Goal: Transaction & Acquisition: Purchase product/service

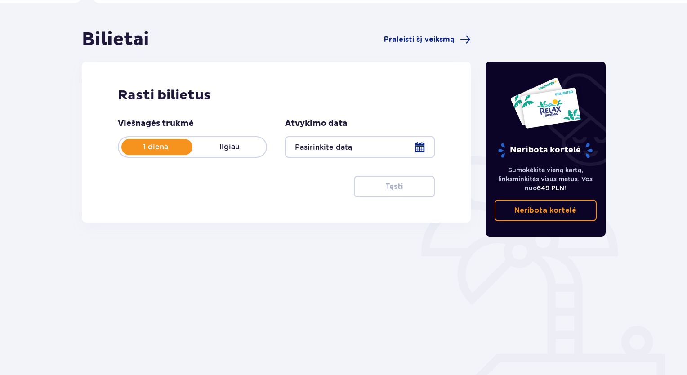
scroll to position [92, 0]
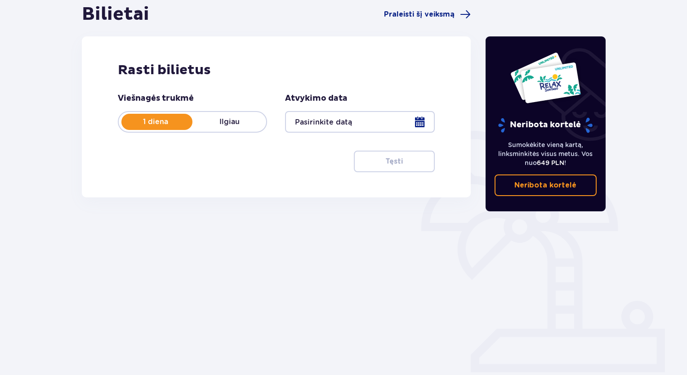
click at [418, 127] on div at bounding box center [359, 122] width 149 height 22
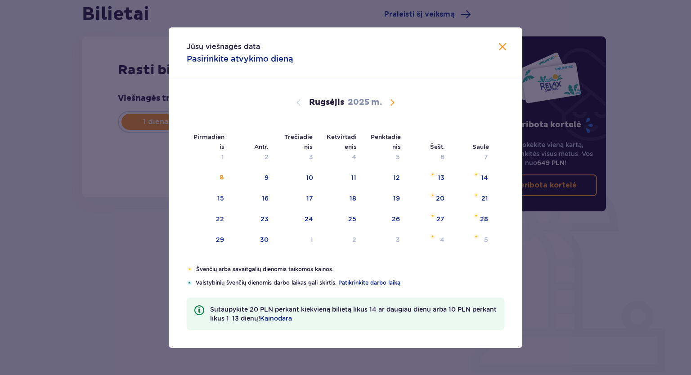
click at [392, 103] on span "Kalendorius" at bounding box center [392, 102] width 11 height 11
click at [399, 101] on div "Spalis 2025 m." at bounding box center [346, 102] width 298 height 11
drag, startPoint x: 392, startPoint y: 102, endPoint x: 432, endPoint y: 166, distance: 74.8
click at [391, 102] on span "Kalendorius" at bounding box center [392, 102] width 11 height 11
click at [434, 158] on div "1" at bounding box center [428, 158] width 44 height 20
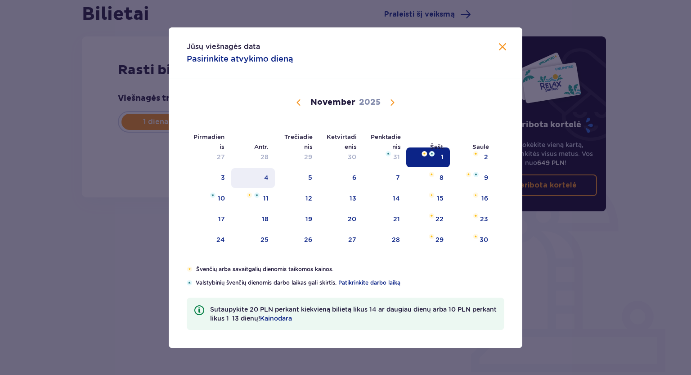
type input "[DATE]"
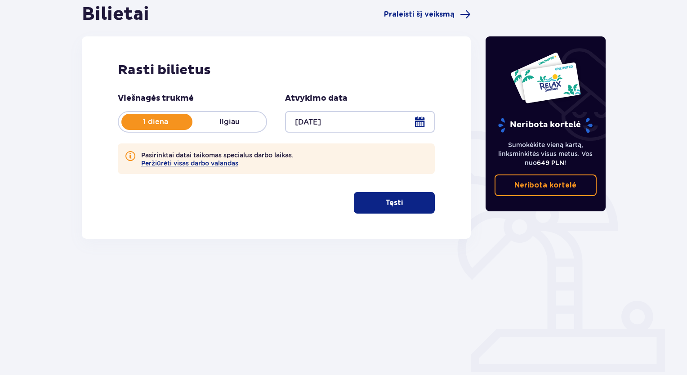
click at [398, 210] on button "Tęsti" at bounding box center [394, 203] width 81 height 22
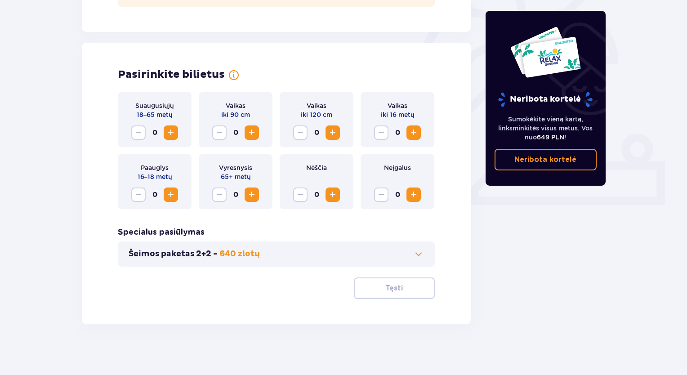
scroll to position [263, 0]
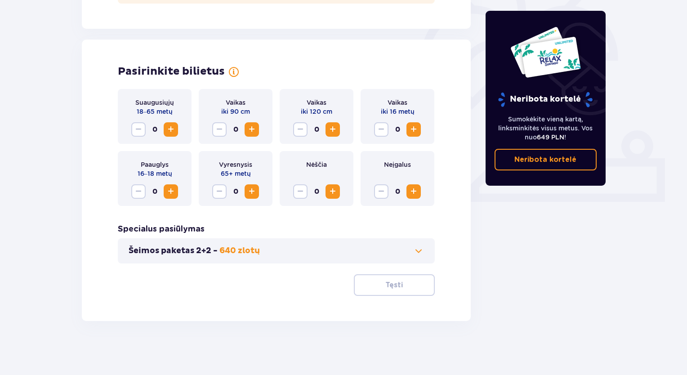
click at [172, 130] on span "Padidinti" at bounding box center [171, 129] width 11 height 11
click at [385, 289] on font "Tęsti" at bounding box center [394, 285] width 18 height 7
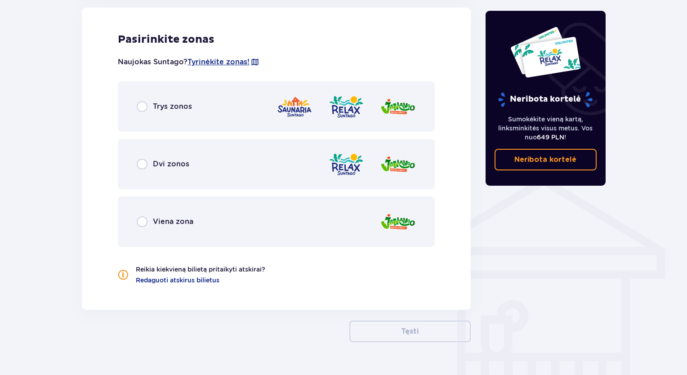
scroll to position [576, 0]
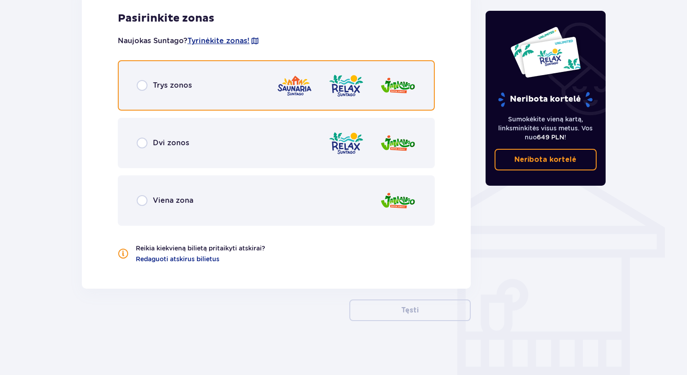
click at [146, 83] on input "radio" at bounding box center [142, 85] width 11 height 11
radio input "true"
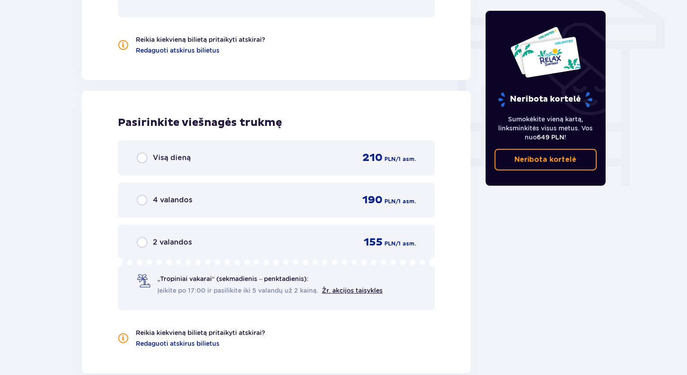
scroll to position [629, 0]
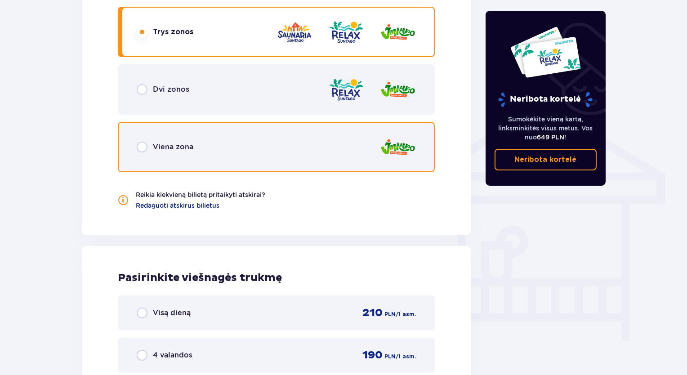
click at [144, 147] on input "radio" at bounding box center [142, 147] width 11 height 11
radio input "true"
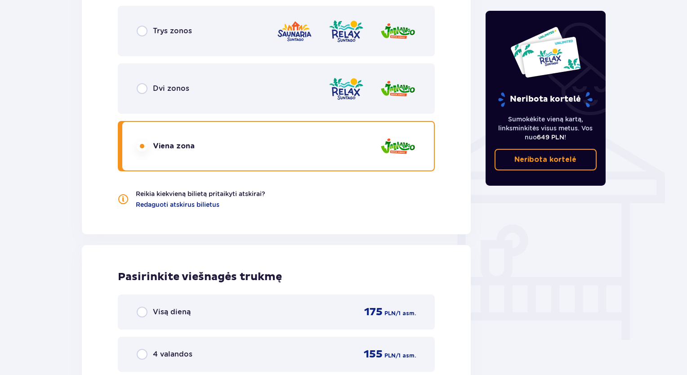
scroll to position [494, 0]
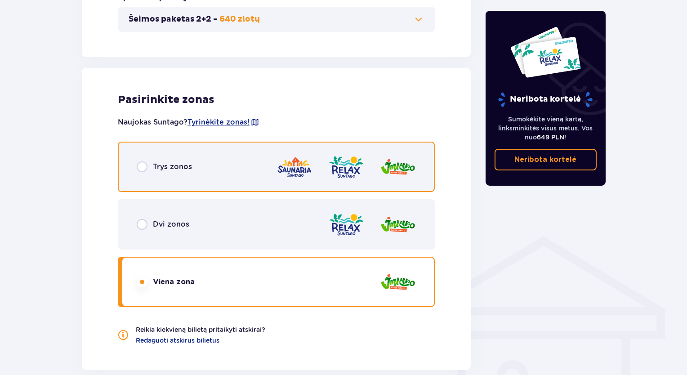
click at [140, 167] on input "radio" at bounding box center [142, 166] width 11 height 11
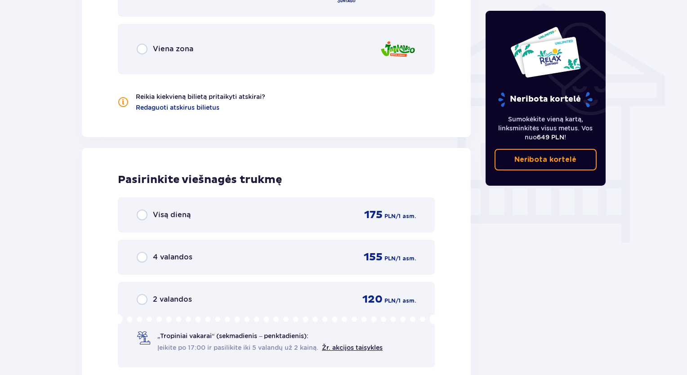
scroll to position [689, 0]
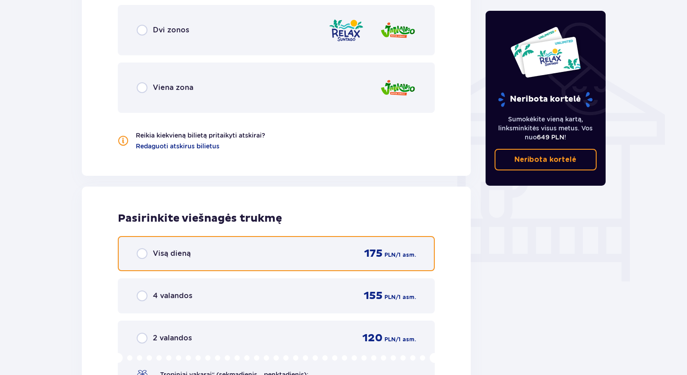
click at [141, 254] on input "radio" at bounding box center [142, 253] width 11 height 11
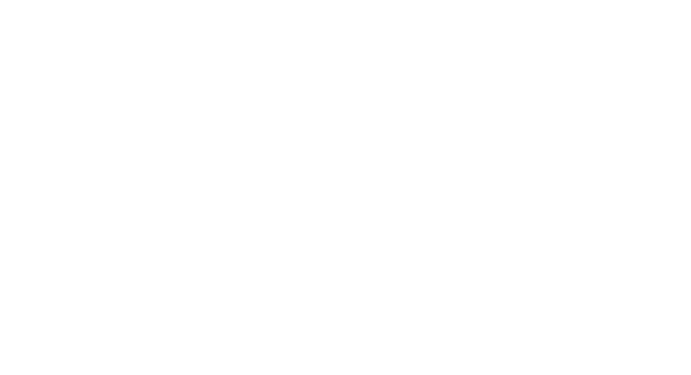
scroll to position [0, 0]
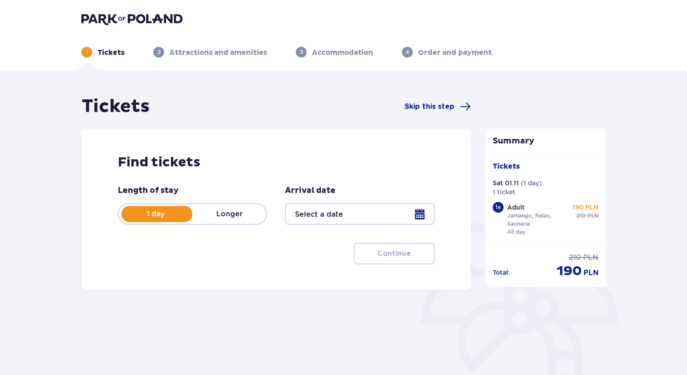
type input "[DATE]"
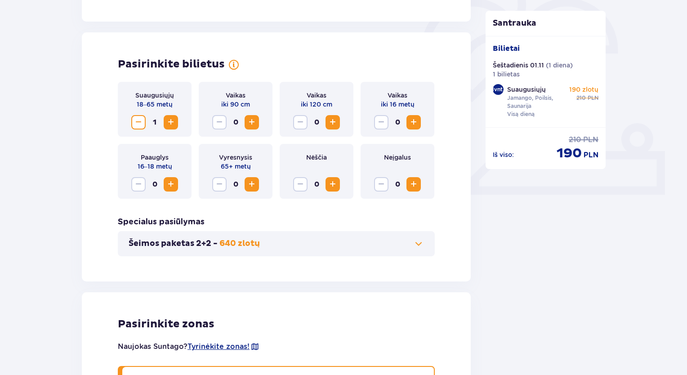
scroll to position [450, 0]
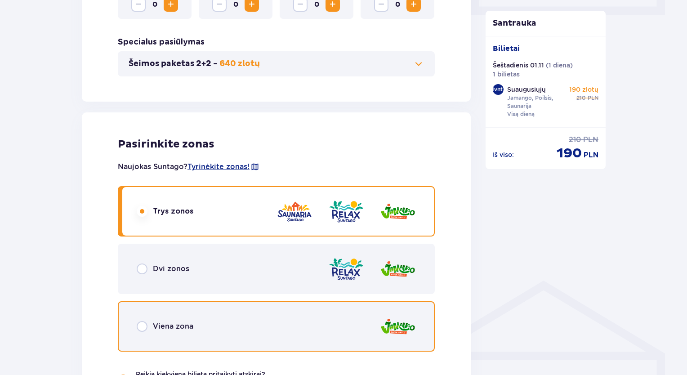
click at [139, 326] on input "radio" at bounding box center [142, 326] width 11 height 11
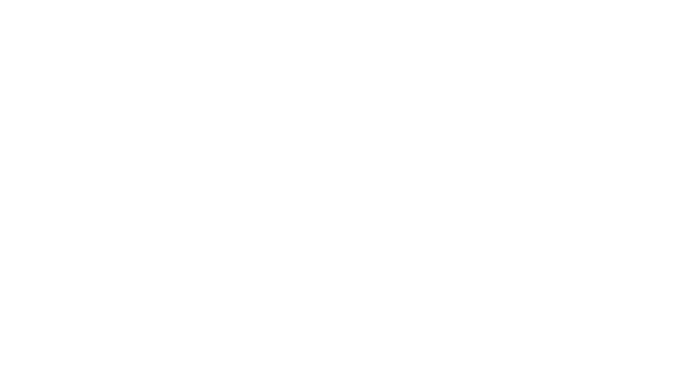
scroll to position [0, 0]
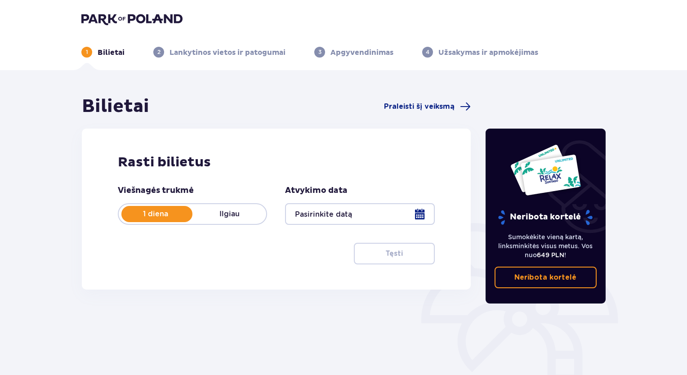
click at [407, 211] on div at bounding box center [359, 214] width 149 height 22
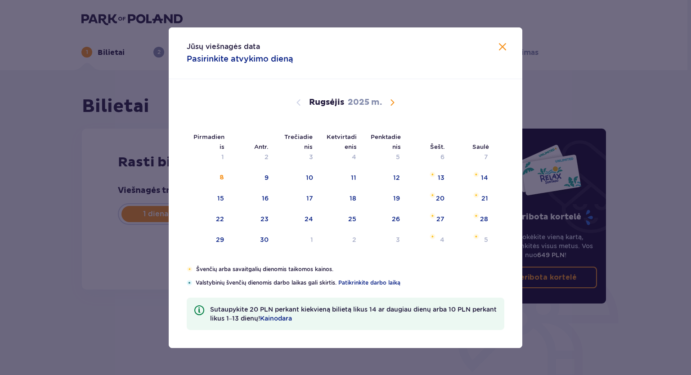
click at [396, 101] on span "Kalendorius" at bounding box center [392, 102] width 11 height 11
click at [389, 103] on span "Kalendorius" at bounding box center [392, 102] width 11 height 11
click at [296, 105] on span "Kalendorius" at bounding box center [298, 102] width 11 height 11
click at [439, 159] on div "1" at bounding box center [428, 158] width 44 height 20
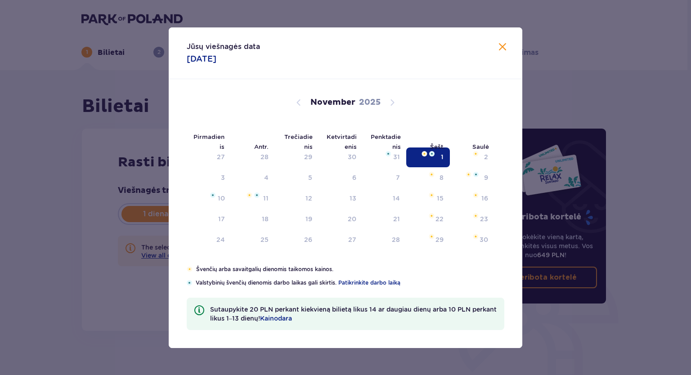
type input "[DATE]"
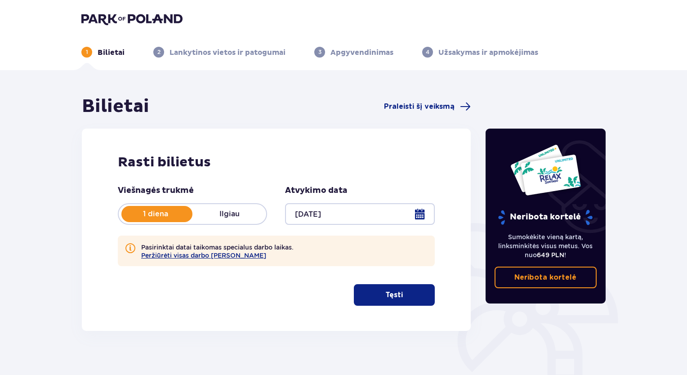
click at [392, 299] on font "Tęsti" at bounding box center [394, 294] width 18 height 7
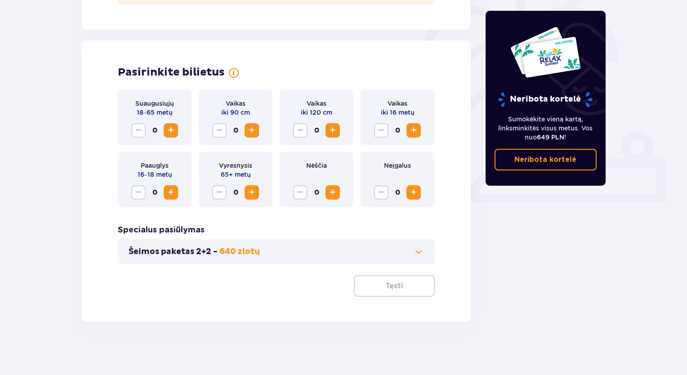
scroll to position [263, 0]
click at [173, 134] on span "Padidinti" at bounding box center [171, 129] width 11 height 11
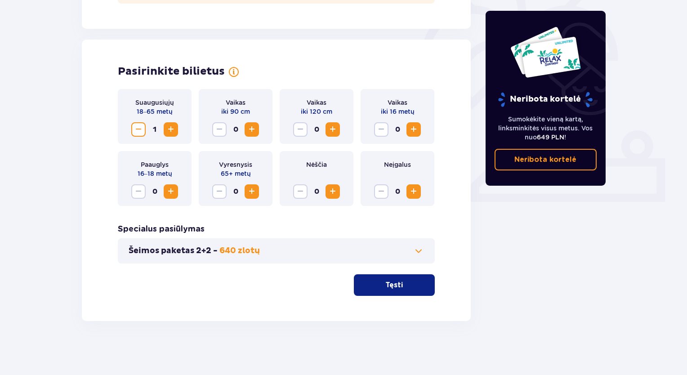
click at [375, 282] on button "Tęsti" at bounding box center [394, 285] width 81 height 22
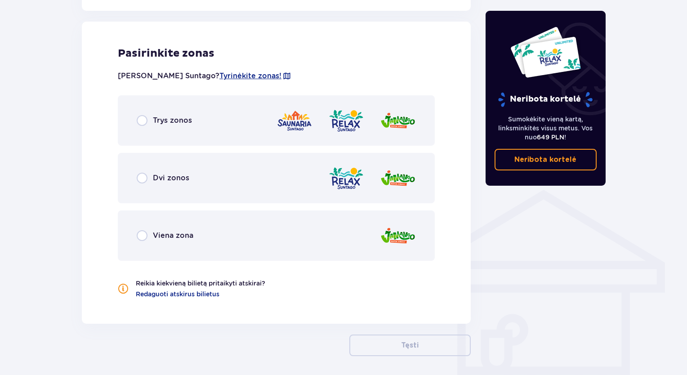
scroll to position [541, 0]
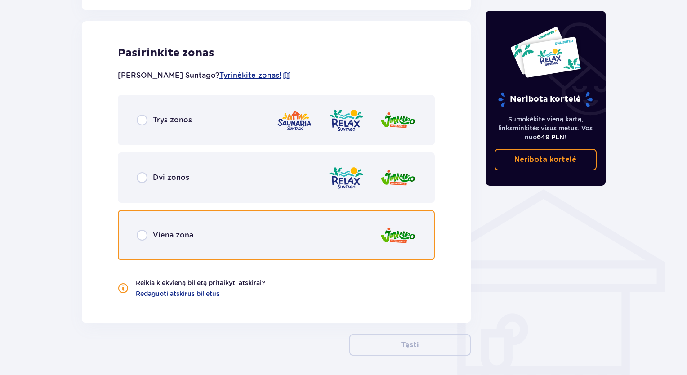
click at [145, 237] on input "radio" at bounding box center [142, 235] width 11 height 11
radio input "true"
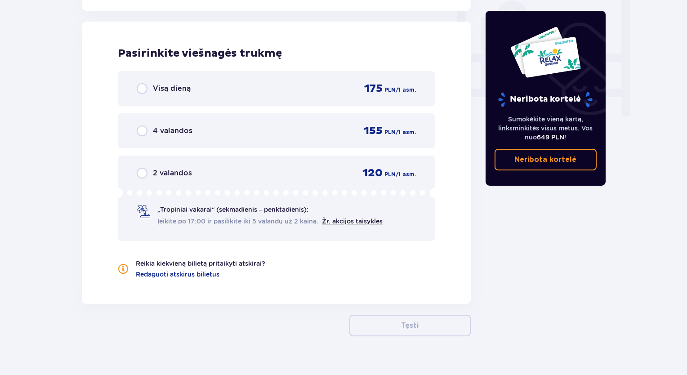
scroll to position [854, 0]
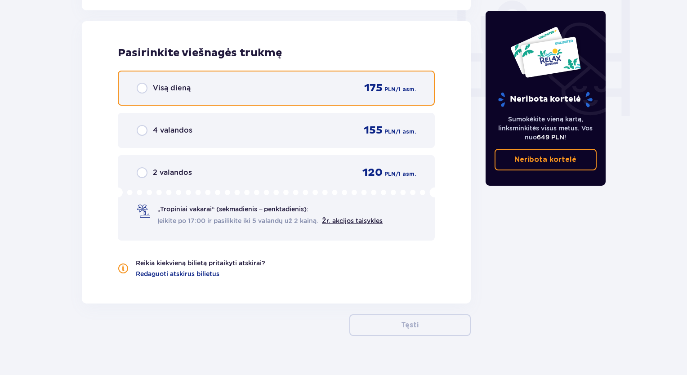
click at [144, 86] on input "radio" at bounding box center [142, 88] width 11 height 11
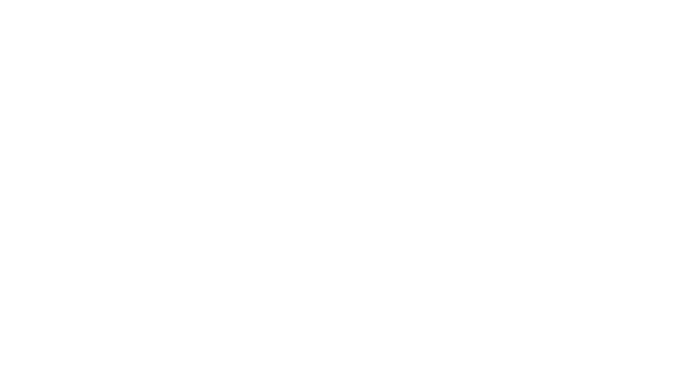
scroll to position [0, 0]
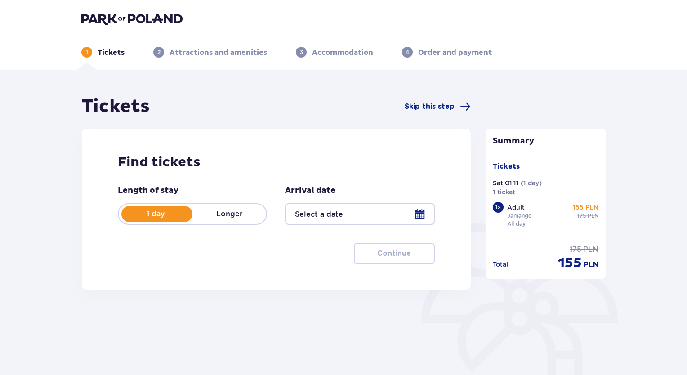
type input "[DATE]"
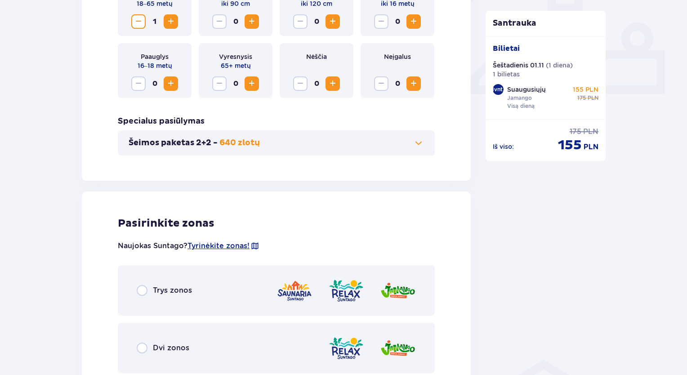
scroll to position [495, 0]
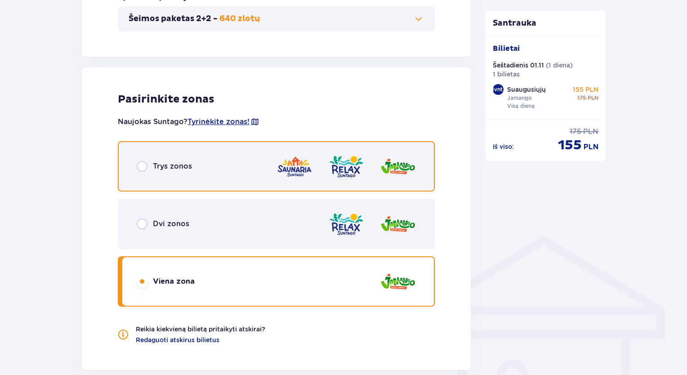
click at [142, 168] on input "radio" at bounding box center [142, 166] width 11 height 11
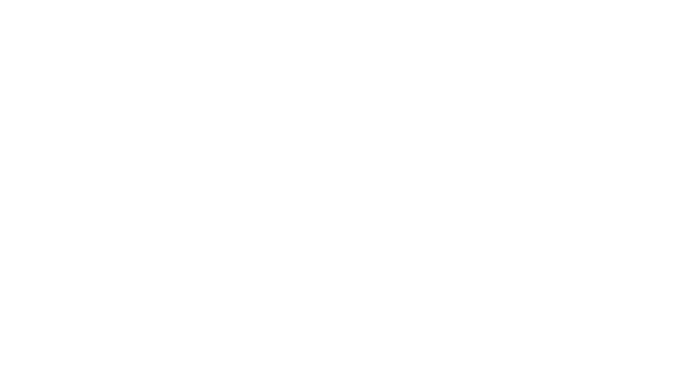
scroll to position [0, 0]
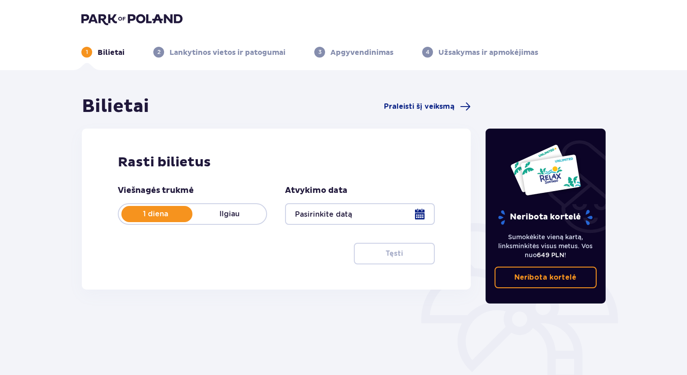
click at [419, 216] on div at bounding box center [359, 214] width 149 height 22
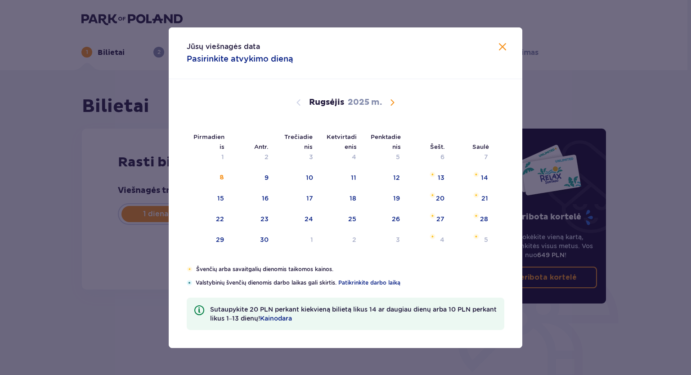
click at [390, 104] on span "Kalendorius" at bounding box center [392, 102] width 11 height 11
click at [390, 99] on span "Kalendorius" at bounding box center [392, 102] width 11 height 11
click at [432, 156] on div "Pirmadienis Antr. Trečiadienis Ketvirtadienis Penktadienis Šešt. Saulė Spalis 2…" at bounding box center [346, 172] width 354 height 186
click at [430, 155] on li "Šešt." at bounding box center [429, 146] width 44 height 20
click at [442, 161] on div "1" at bounding box center [428, 158] width 44 height 20
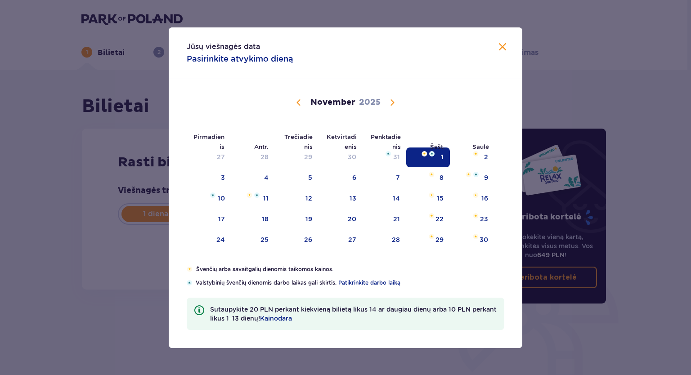
type input "01.11.25"
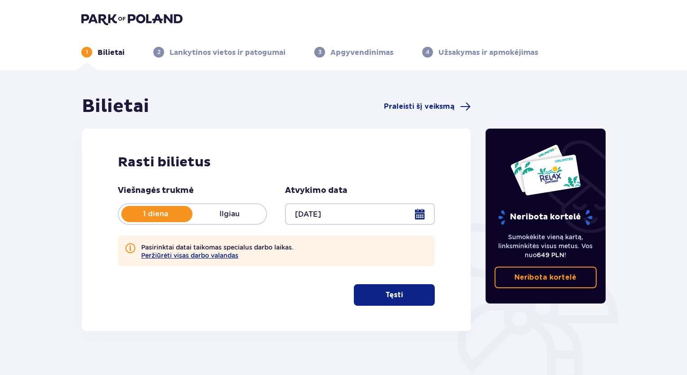
click at [385, 300] on font "Tęsti" at bounding box center [394, 295] width 18 height 10
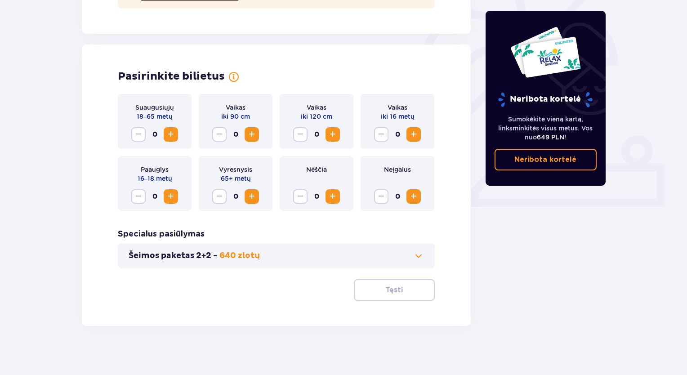
scroll to position [263, 0]
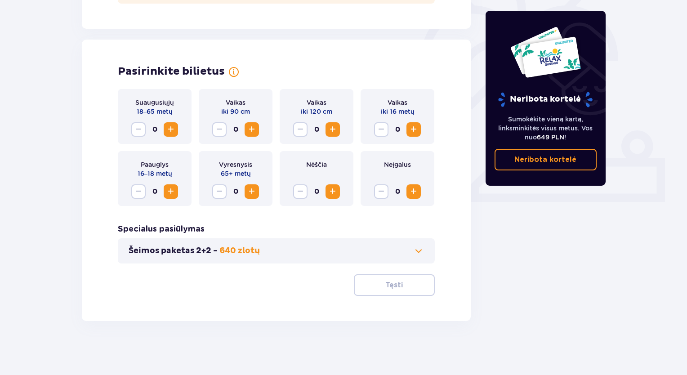
click at [166, 130] on button "Padidinti" at bounding box center [171, 129] width 14 height 14
click at [377, 291] on button "Tęsti" at bounding box center [394, 285] width 81 height 22
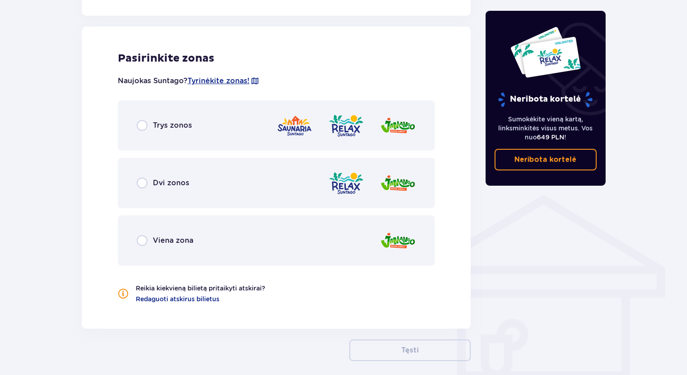
scroll to position [541, 0]
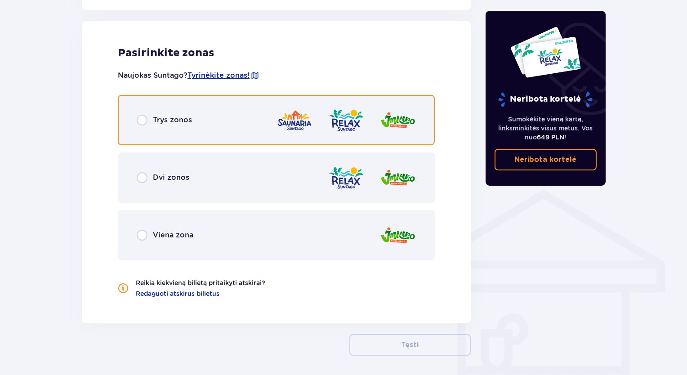
click at [142, 121] on input "radio" at bounding box center [142, 120] width 11 height 11
radio input "true"
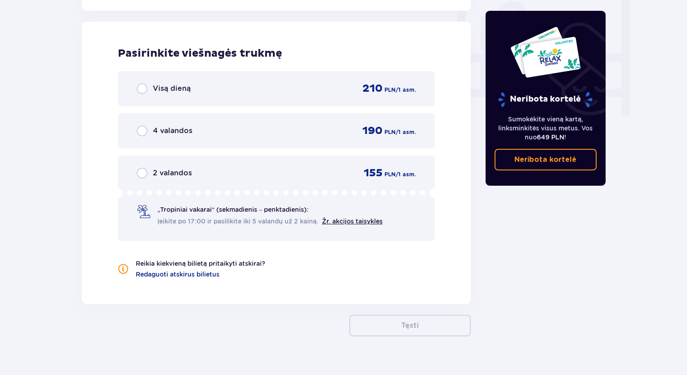
scroll to position [854, 0]
click at [174, 84] on font "Visą dieną" at bounding box center [172, 88] width 38 height 9
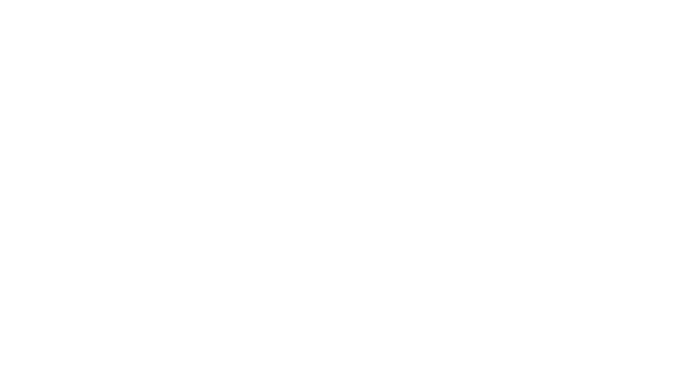
scroll to position [0, 0]
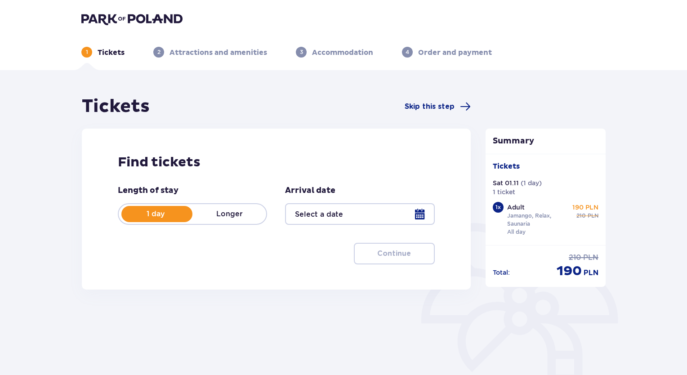
type input "[DATE]"
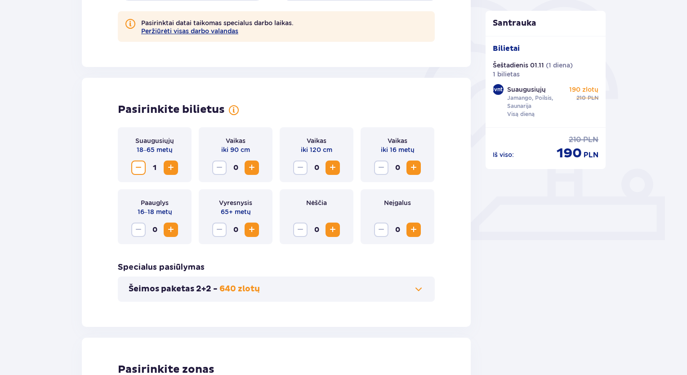
scroll to position [225, 0]
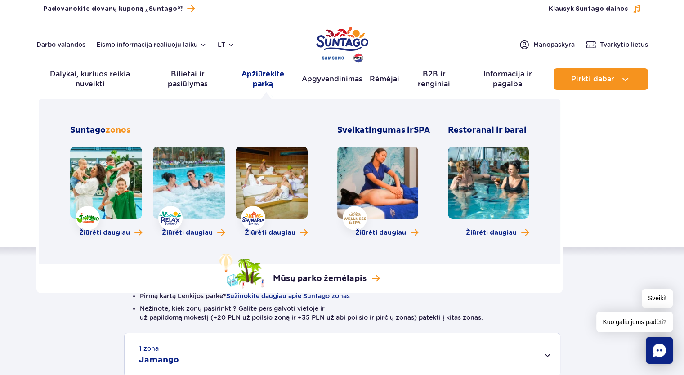
click at [267, 80] on font "Apžiūrėkite parką" at bounding box center [263, 79] width 43 height 18
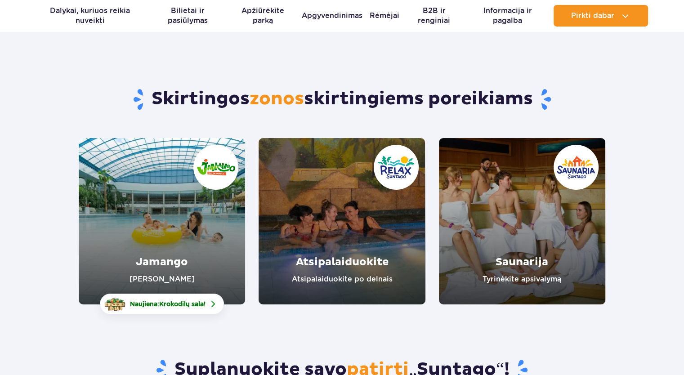
scroll to position [90, 0]
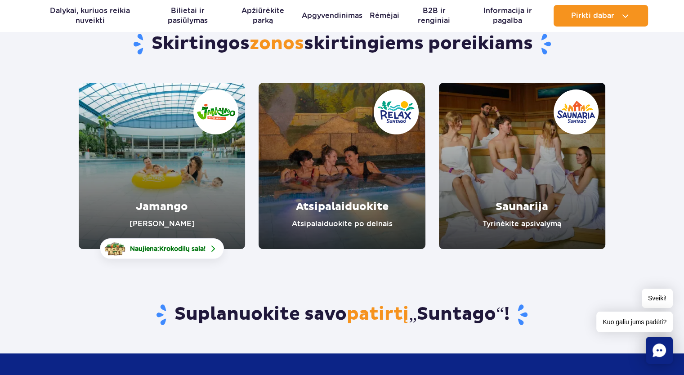
click at [409, 224] on link "Atsipalaiduokite" at bounding box center [342, 166] width 166 height 166
click at [518, 200] on link "Saunarija" at bounding box center [522, 166] width 166 height 166
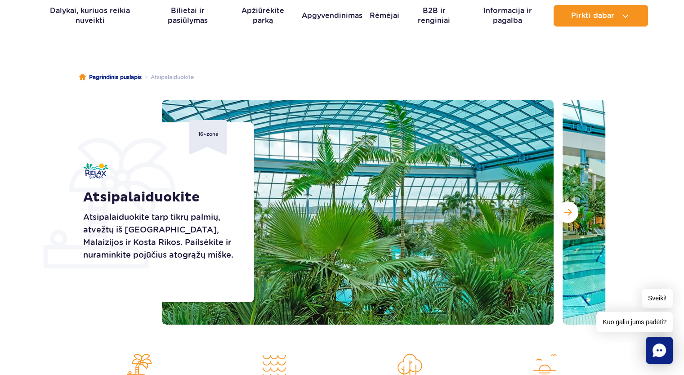
scroll to position [90, 0]
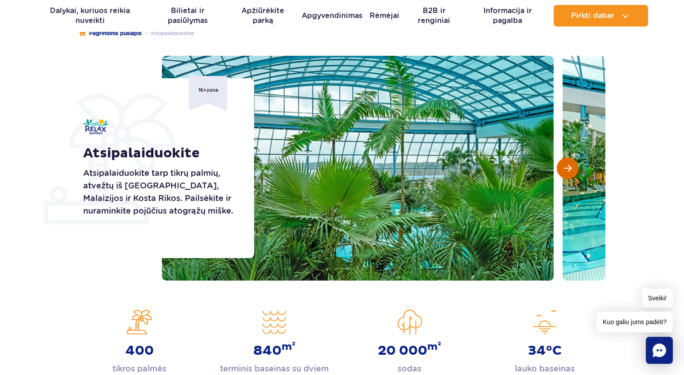
click at [568, 166] on span "Kita skaidrė" at bounding box center [568, 168] width 8 height 8
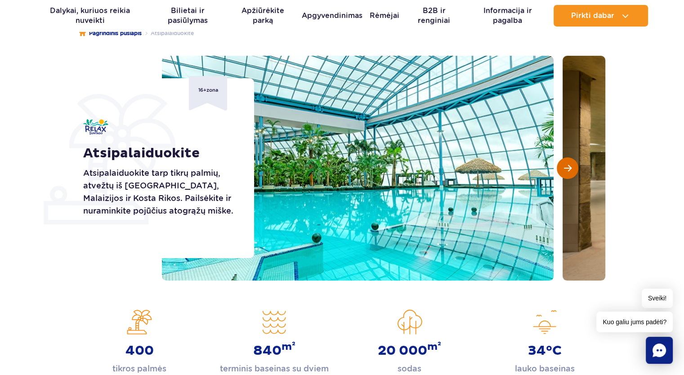
click at [569, 166] on span "Kita skaidrė" at bounding box center [568, 168] width 8 height 8
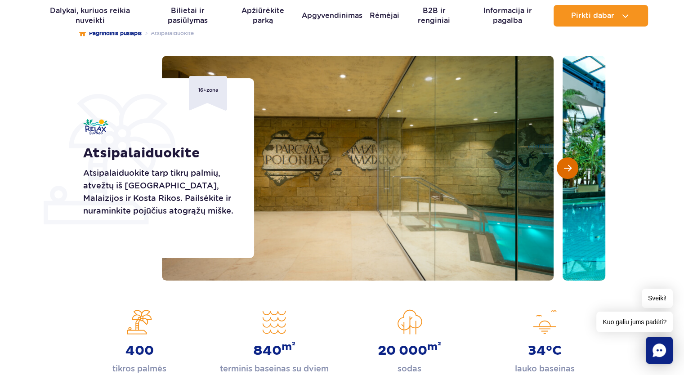
click at [572, 167] on button "Kita skaidrė" at bounding box center [568, 168] width 22 height 22
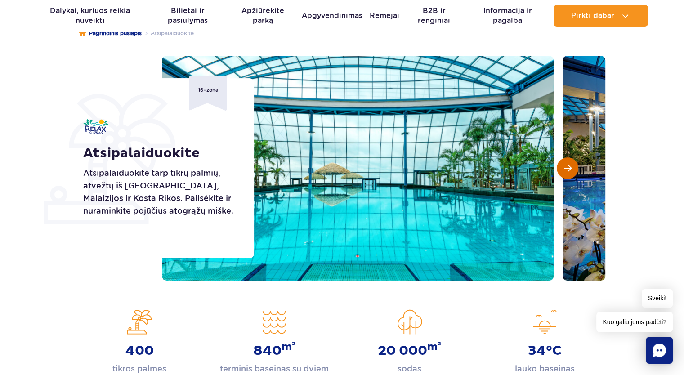
click at [573, 173] on button "Kita skaidrė" at bounding box center [568, 168] width 22 height 22
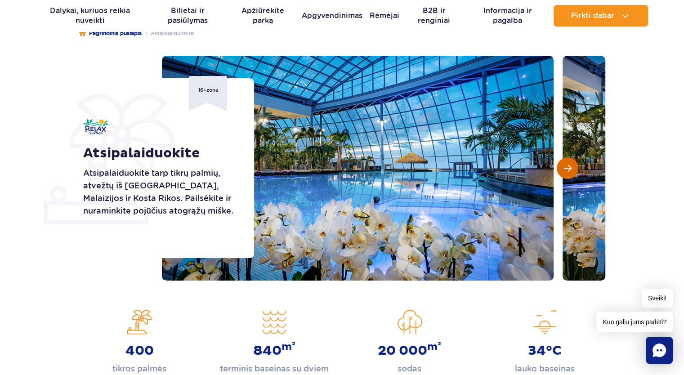
click at [573, 174] on button "Kita skaidrė" at bounding box center [568, 168] width 22 height 22
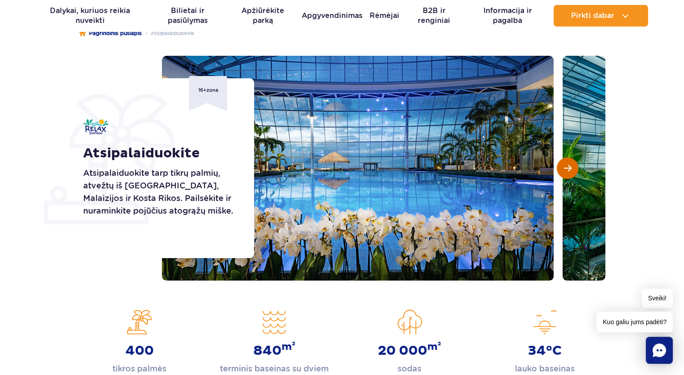
click at [573, 174] on button "Kita skaidrė" at bounding box center [568, 168] width 22 height 22
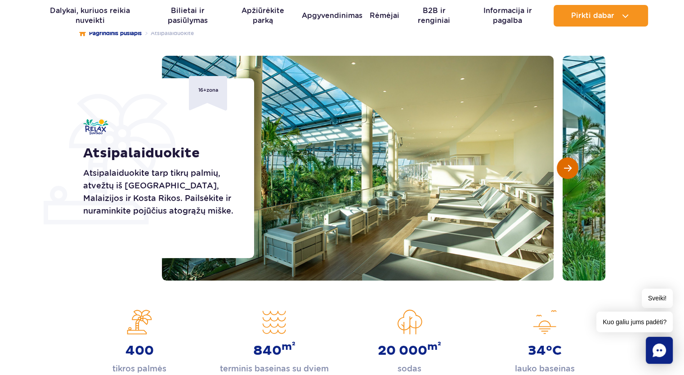
click at [573, 175] on button "Kita skaidrė" at bounding box center [568, 168] width 22 height 22
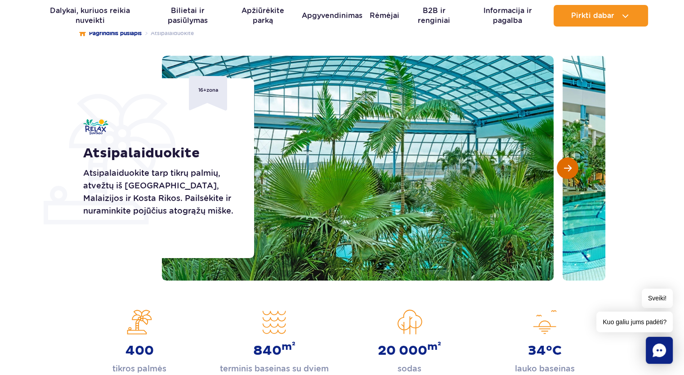
click at [573, 176] on button "Kita skaidrė" at bounding box center [568, 168] width 22 height 22
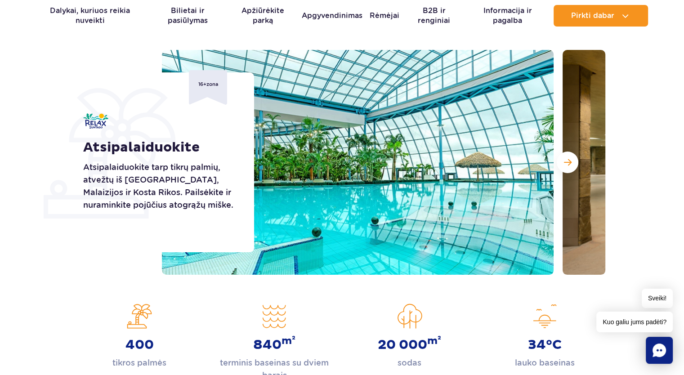
scroll to position [135, 0]
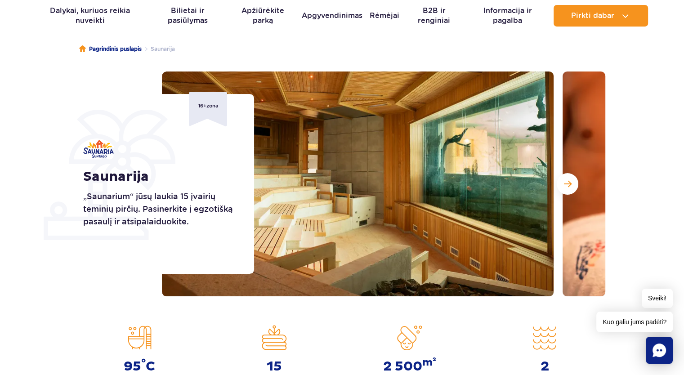
scroll to position [90, 0]
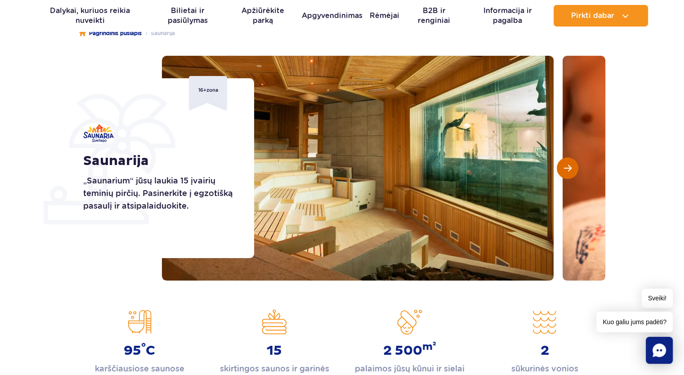
click at [567, 179] on button "Kita skaidrė" at bounding box center [568, 168] width 22 height 22
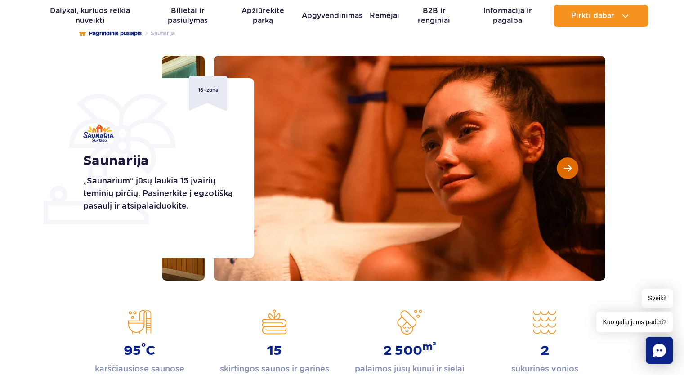
click at [572, 173] on button "Kita skaidrė" at bounding box center [568, 168] width 22 height 22
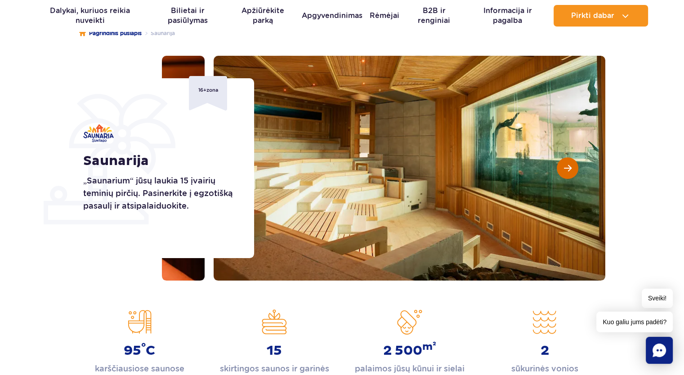
click at [570, 175] on button "Kita skaidrė" at bounding box center [568, 168] width 22 height 22
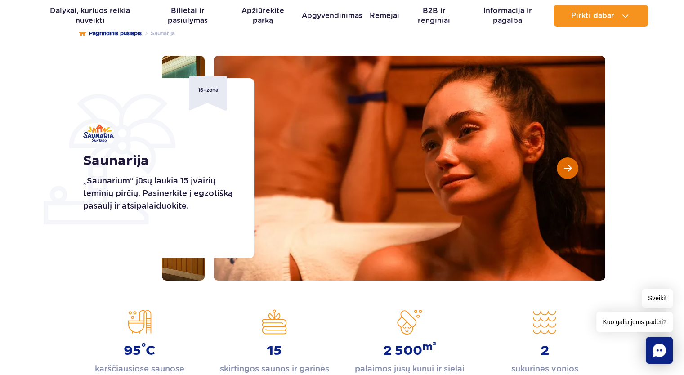
click at [570, 175] on button "Kita skaidrė" at bounding box center [568, 168] width 22 height 22
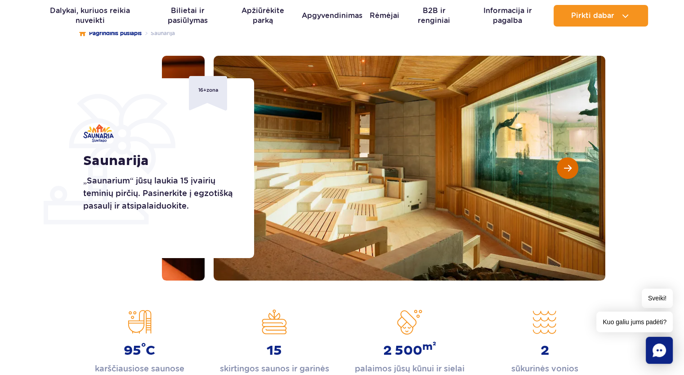
click at [570, 175] on button "Kita skaidrė" at bounding box center [568, 168] width 22 height 22
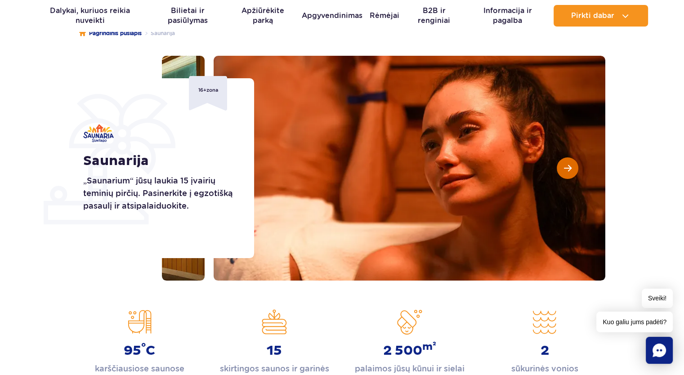
click at [570, 175] on button "Kita skaidrė" at bounding box center [568, 168] width 22 height 22
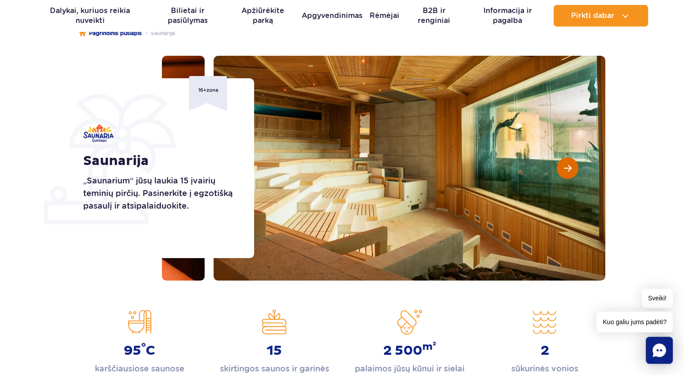
click at [570, 175] on button "Kita skaidrė" at bounding box center [568, 168] width 22 height 22
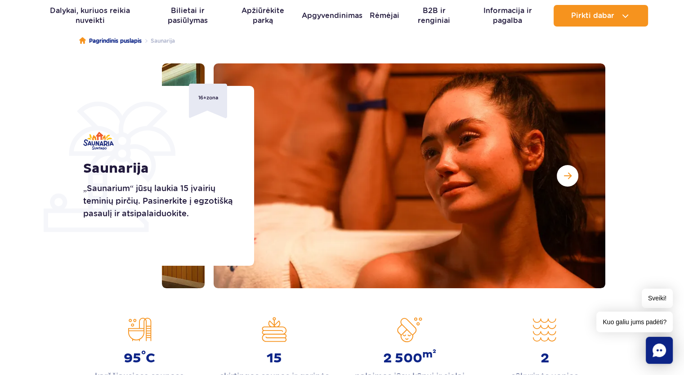
scroll to position [0, 0]
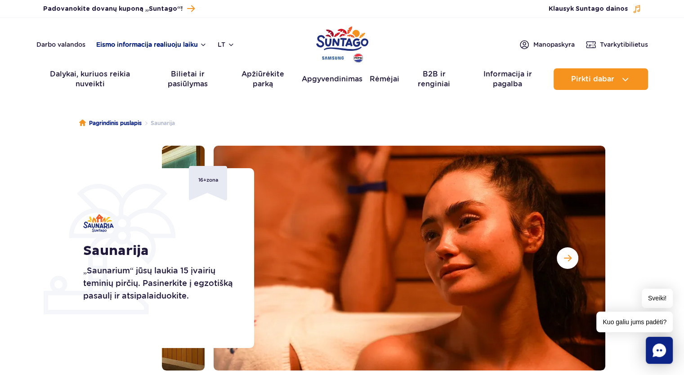
click at [167, 43] on font "Eismo informacija realiuoju laiku" at bounding box center [147, 44] width 102 height 7
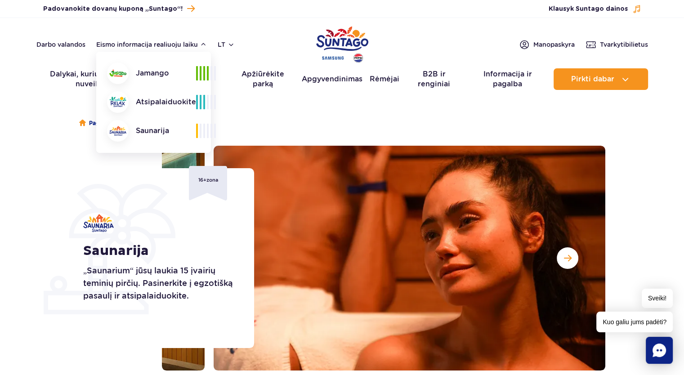
click at [164, 73] on font "Jamango" at bounding box center [152, 73] width 33 height 9
click at [0, 220] on section "Saunarija „Saunarium“ jūsų laukia 15 įvairių teminių pirčių. Pasinerkite į egzo…" at bounding box center [342, 258] width 684 height 225
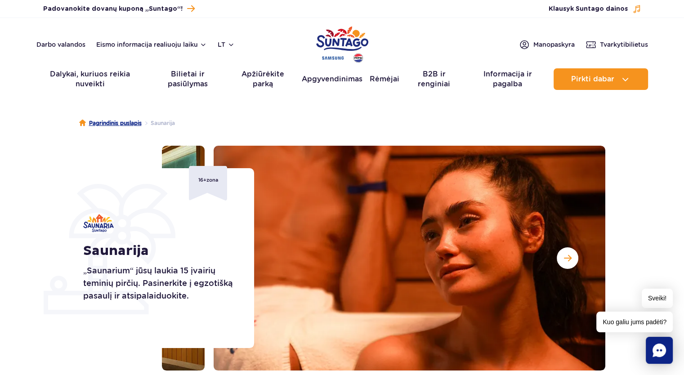
click at [95, 125] on font "Pagrindinis puslapis" at bounding box center [115, 123] width 53 height 7
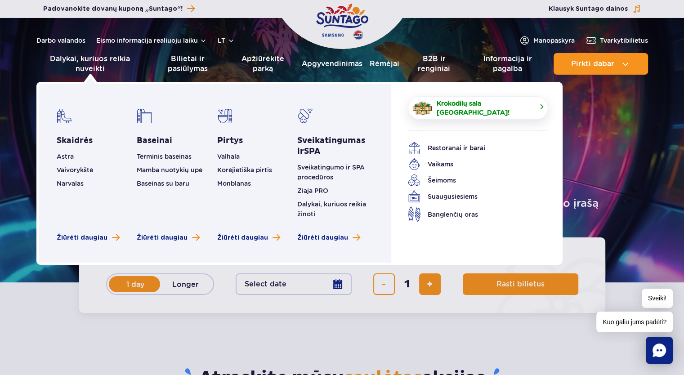
click at [466, 105] on font "Krokodilų sala [GEOGRAPHIC_DATA]!" at bounding box center [472, 108] width 73 height 16
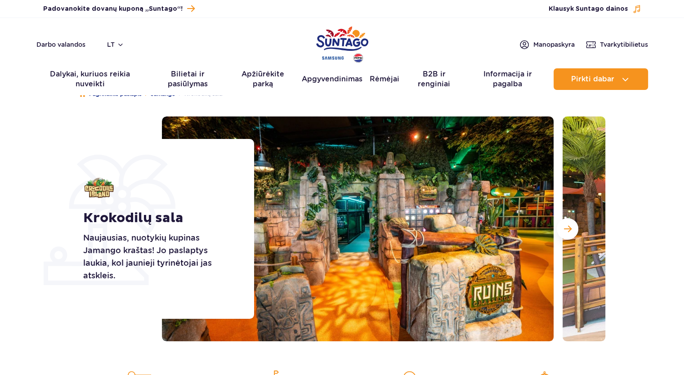
scroll to position [45, 0]
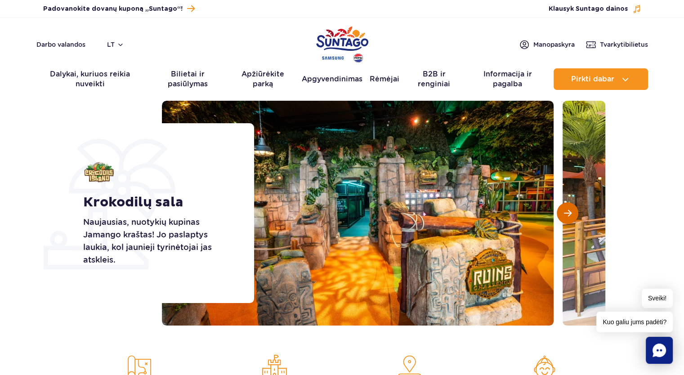
click at [563, 222] on button "Kita skaidrė" at bounding box center [568, 213] width 22 height 22
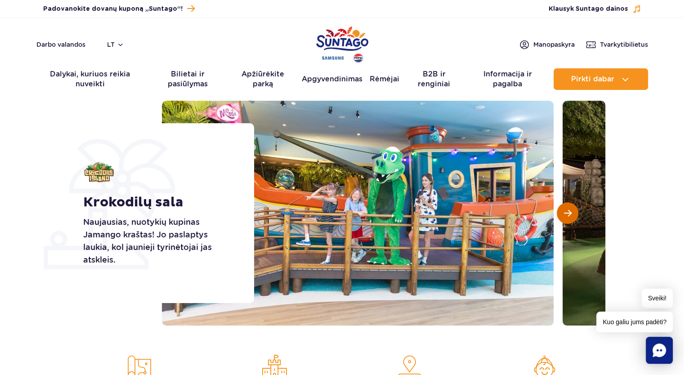
click at [566, 217] on button "Kita skaidrė" at bounding box center [568, 213] width 22 height 22
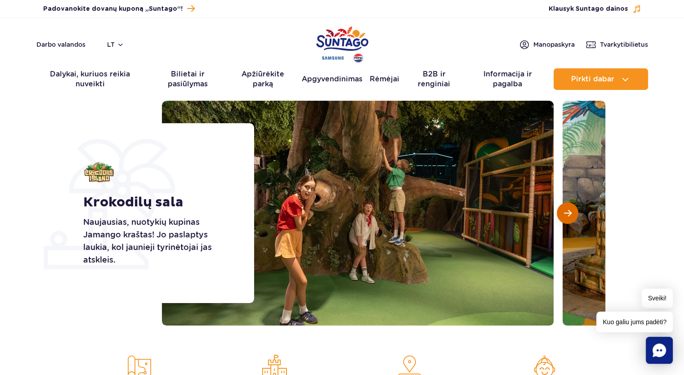
click at [564, 216] on span "Kita skaidrė" at bounding box center [568, 213] width 8 height 8
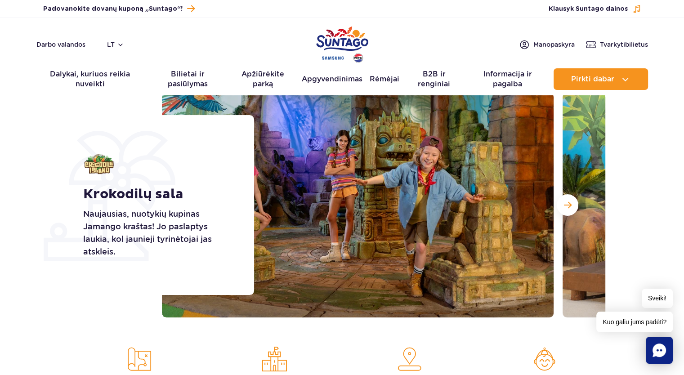
scroll to position [0, 0]
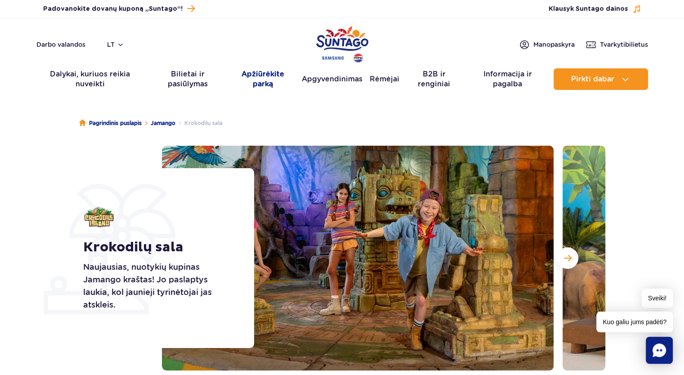
click at [273, 81] on font "Apžiūrėkite parką" at bounding box center [263, 79] width 43 height 18
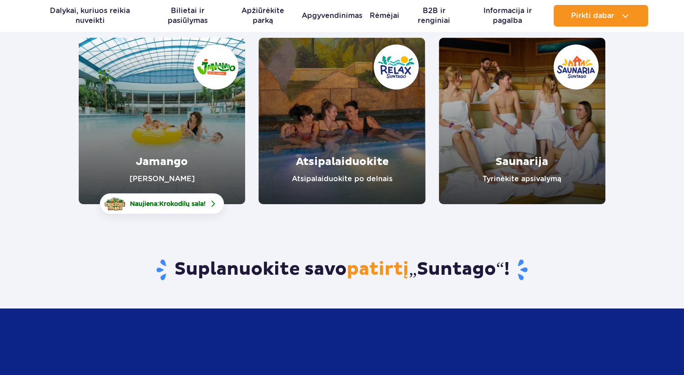
click at [181, 145] on link "Jamango" at bounding box center [162, 121] width 166 height 166
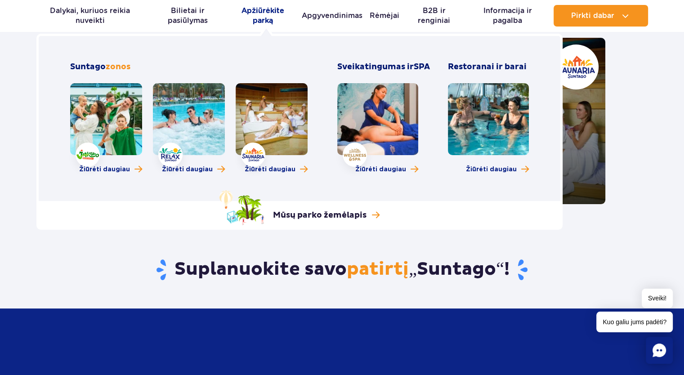
click at [273, 12] on font "Apžiūrėkite parką" at bounding box center [263, 15] width 43 height 18
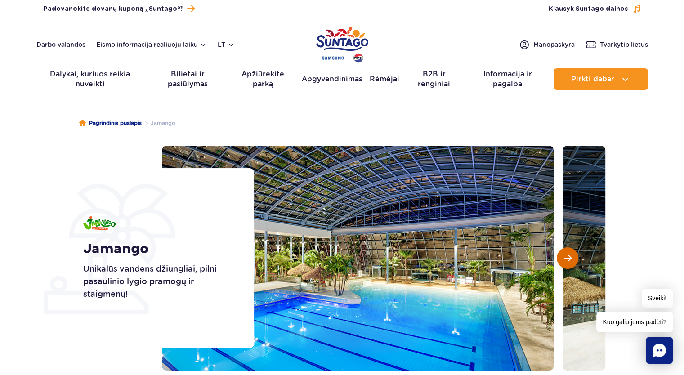
click at [572, 261] on button "Kita skaidrė" at bounding box center [568, 258] width 22 height 22
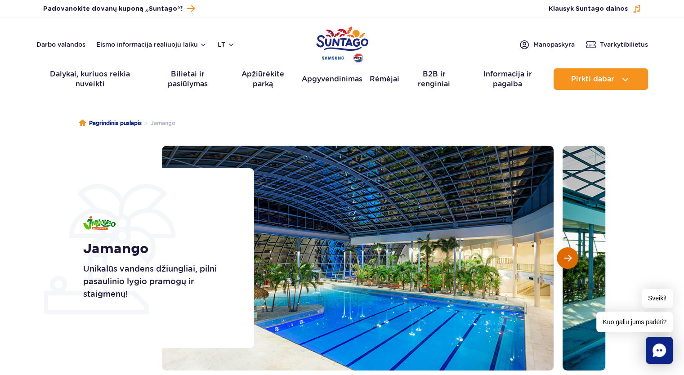
click at [571, 258] on span "Kita skaidrė" at bounding box center [568, 258] width 8 height 8
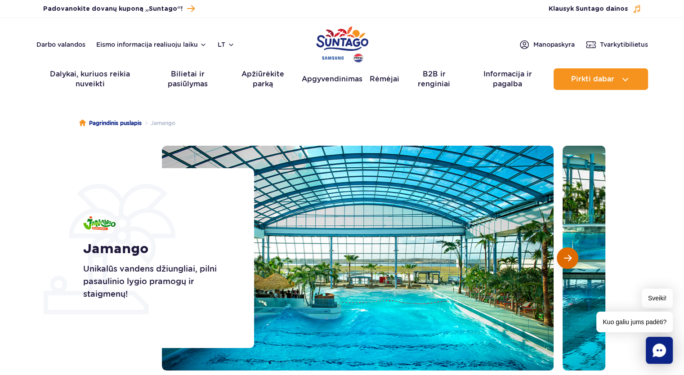
click at [571, 257] on span "Kita skaidrė" at bounding box center [568, 258] width 8 height 8
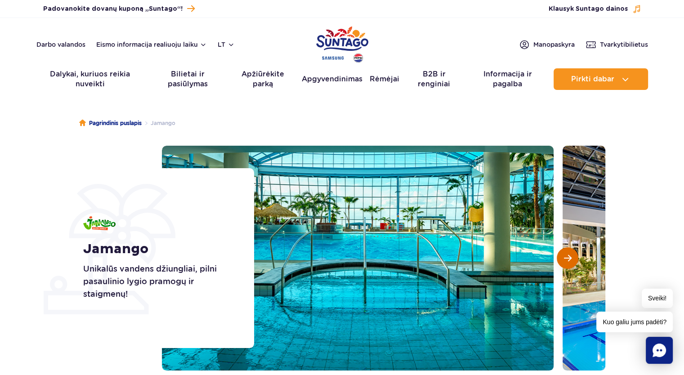
click at [570, 257] on span "Kita skaidrė" at bounding box center [568, 258] width 8 height 8
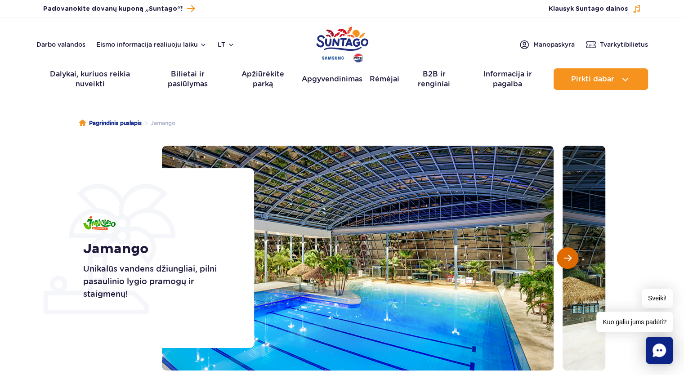
click at [570, 257] on span "Kita skaidrė" at bounding box center [568, 258] width 8 height 8
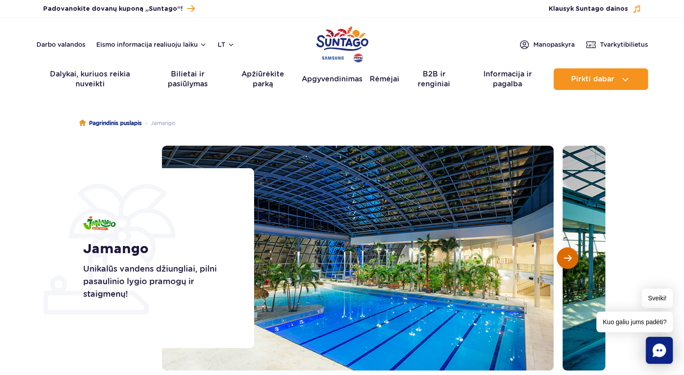
click at [569, 258] on span "Kita skaidrė" at bounding box center [568, 258] width 8 height 8
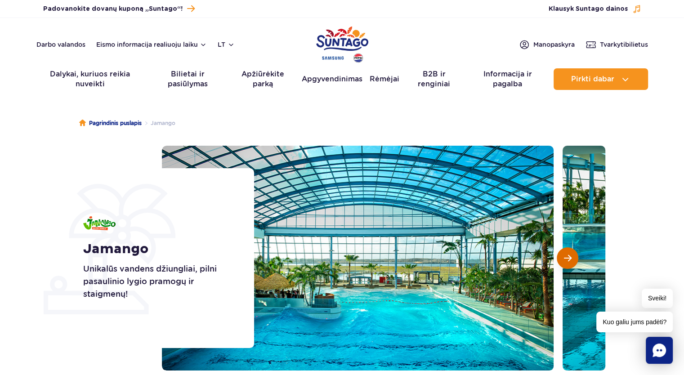
click at [566, 261] on span "Kita skaidrė" at bounding box center [568, 258] width 8 height 8
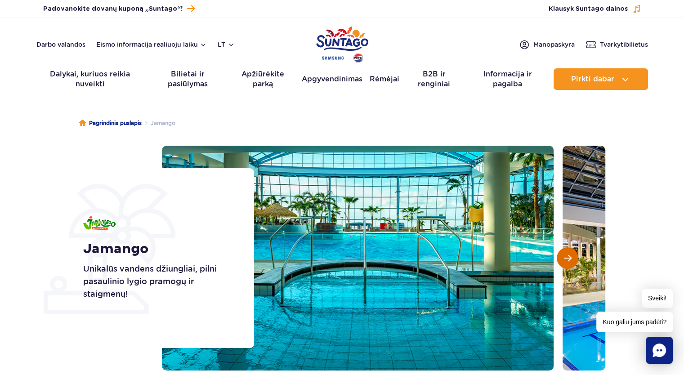
click at [567, 260] on span "Kita skaidrė" at bounding box center [568, 258] width 8 height 8
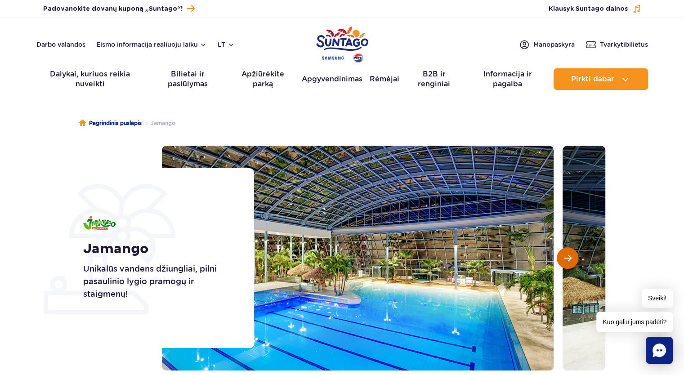
click at [567, 260] on span "Kita skaidrė" at bounding box center [568, 258] width 8 height 8
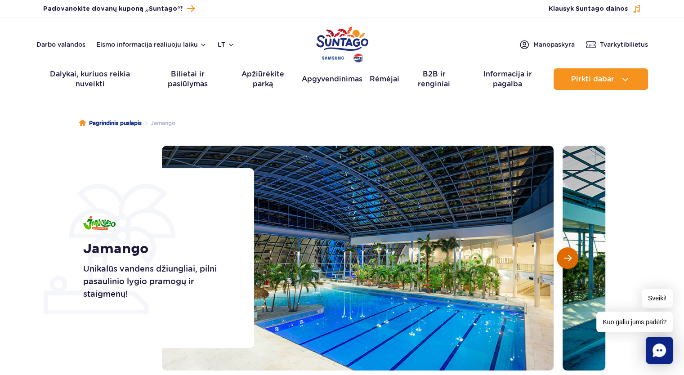
click at [567, 260] on span "Kita skaidrė" at bounding box center [568, 258] width 8 height 8
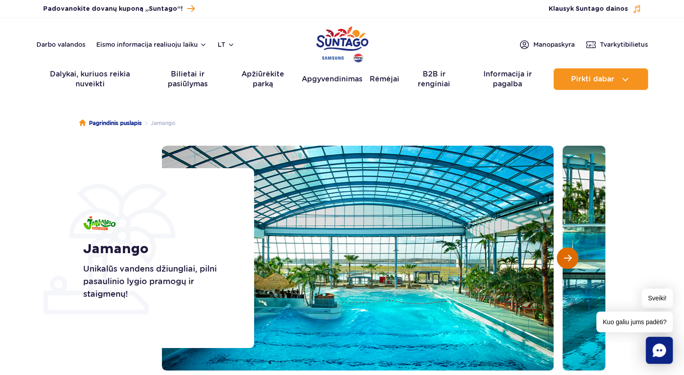
click at [566, 260] on span "Kita skaidrė" at bounding box center [568, 258] width 8 height 8
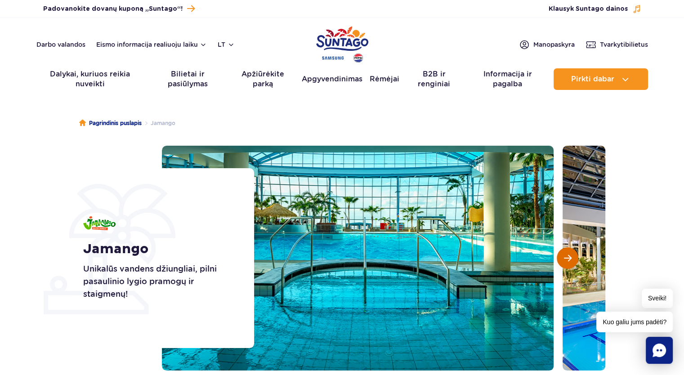
click at [566, 260] on span "Kita skaidrė" at bounding box center [568, 258] width 8 height 8
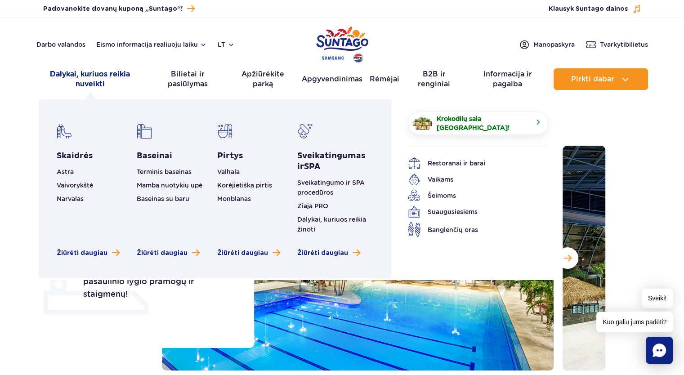
click at [94, 78] on font "Dalykai, kuriuos reikia nuveikti" at bounding box center [89, 79] width 107 height 20
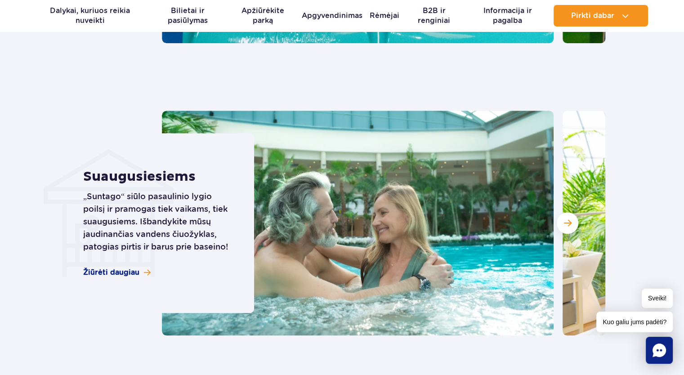
scroll to position [971, 0]
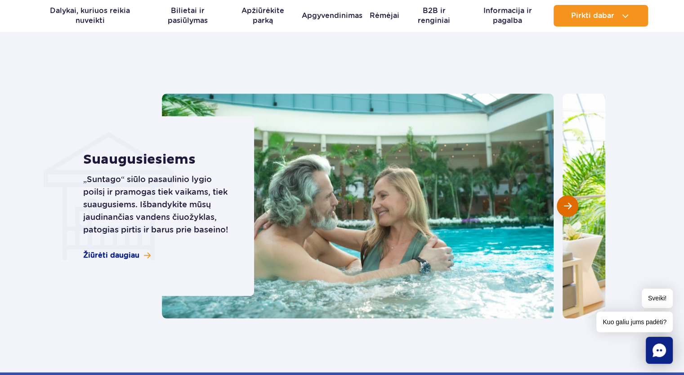
click at [570, 210] on button "Kita skaidrė" at bounding box center [568, 206] width 22 height 22
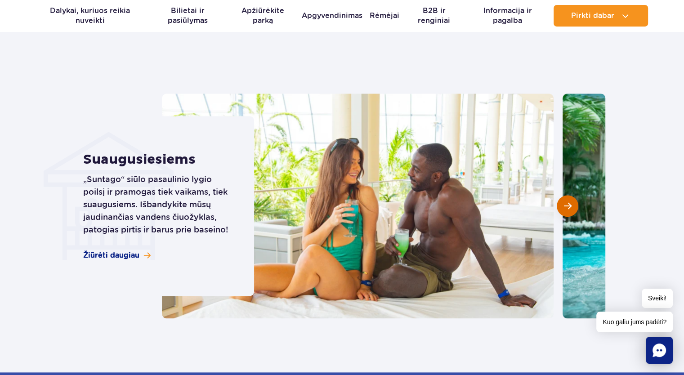
click at [570, 209] on span "Kita skaidrė" at bounding box center [568, 206] width 8 height 8
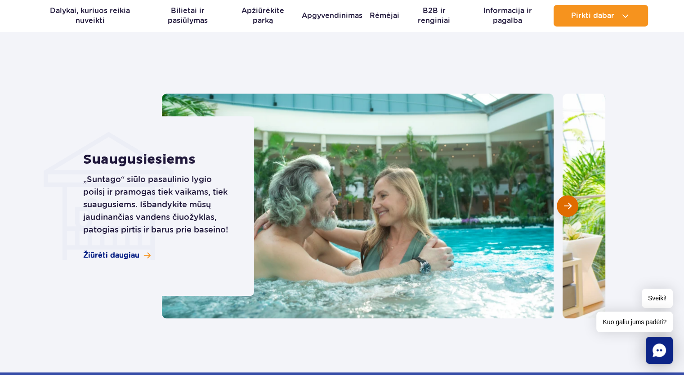
click at [570, 209] on span "Kita skaidrė" at bounding box center [568, 206] width 8 height 8
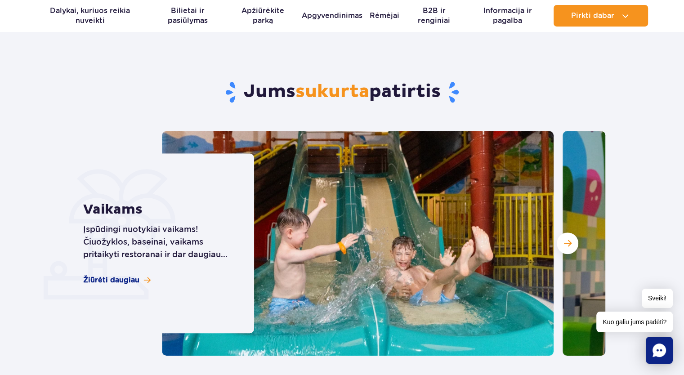
scroll to position [522, 0]
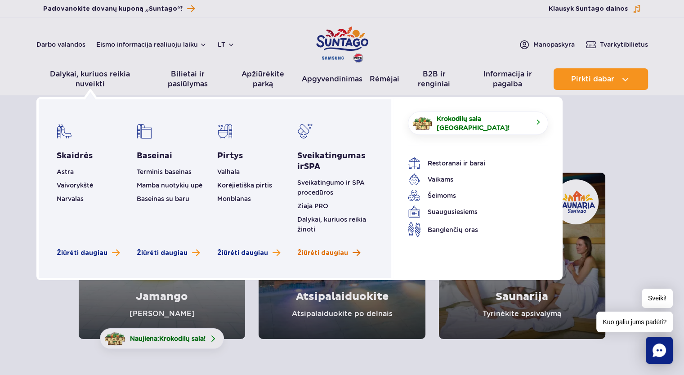
click at [312, 251] on font "Žiūrėti daugiau" at bounding box center [322, 253] width 51 height 6
click at [338, 44] on div "Darbo valandos Eismo informacija realiuoju laiku lt PL EN UA Mano paskyra Tvark…" at bounding box center [342, 44] width 612 height 11
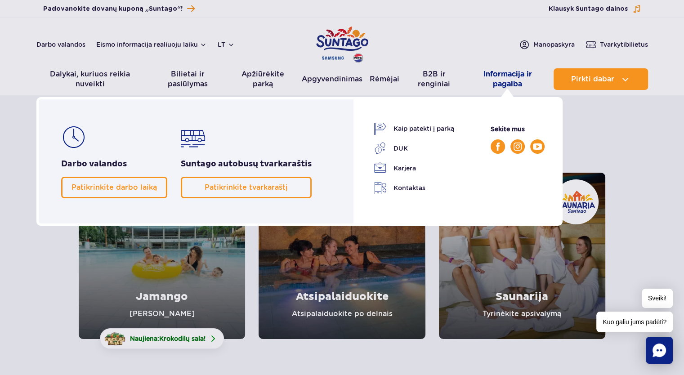
click at [503, 89] on div at bounding box center [507, 94] width 13 height 10
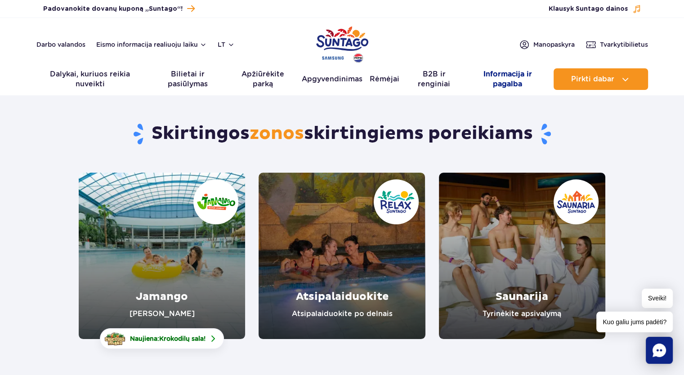
click at [505, 80] on font "Informacija ir pagalba" at bounding box center [507, 79] width 49 height 18
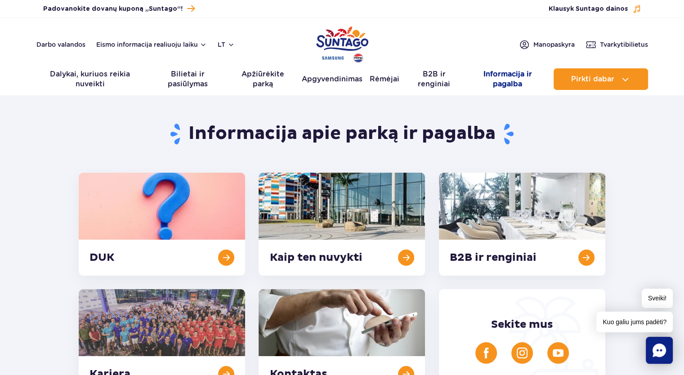
click at [509, 80] on font "Informacija ir pagalba" at bounding box center [507, 79] width 49 height 18
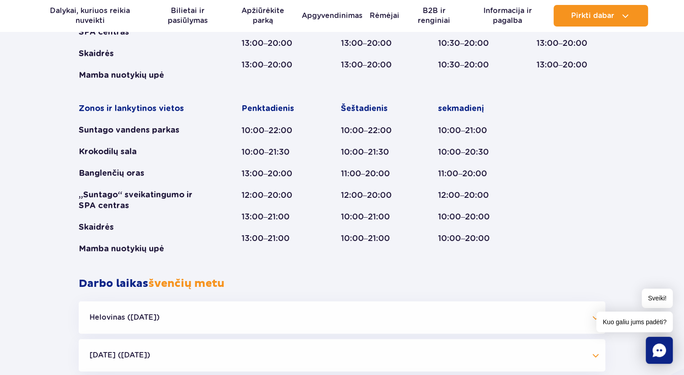
scroll to position [720, 0]
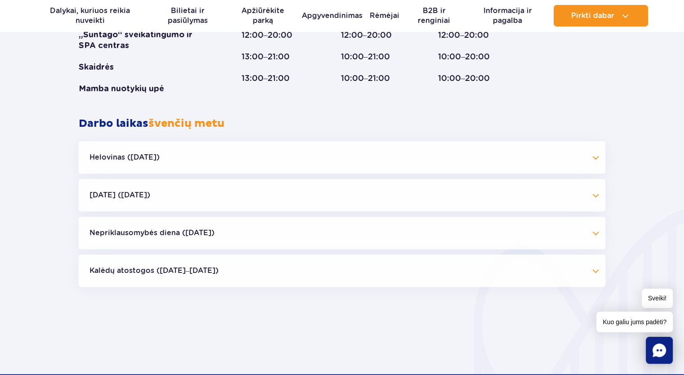
click at [227, 196] on button "[DATE] ([DATE])" at bounding box center [342, 195] width 527 height 32
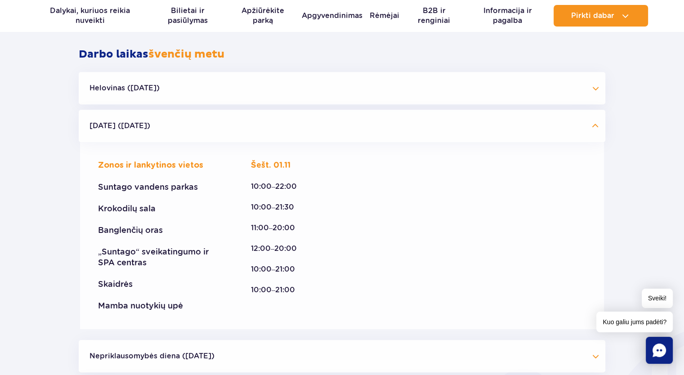
scroll to position [810, 0]
